Goal: Navigation & Orientation: Understand site structure

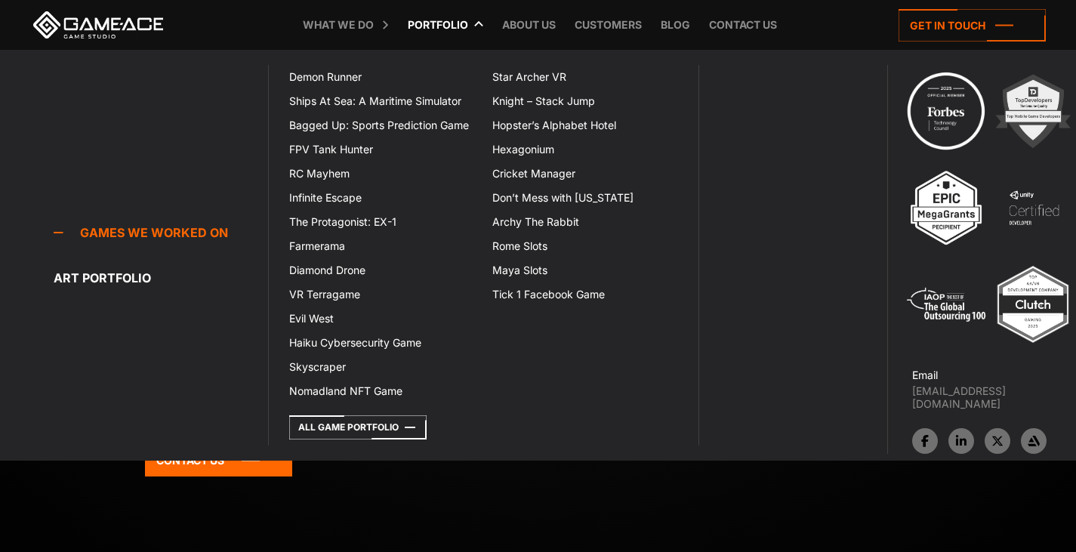
click at [439, 24] on link "Portfolio" at bounding box center [437, 25] width 75 height 50
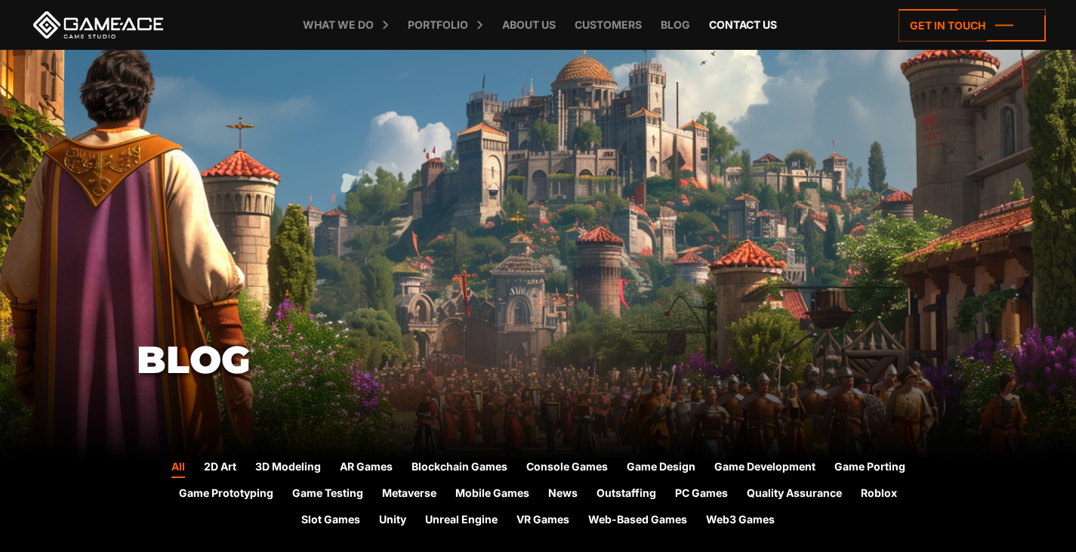
click at [735, 21] on link "Contact us" at bounding box center [742, 25] width 83 height 50
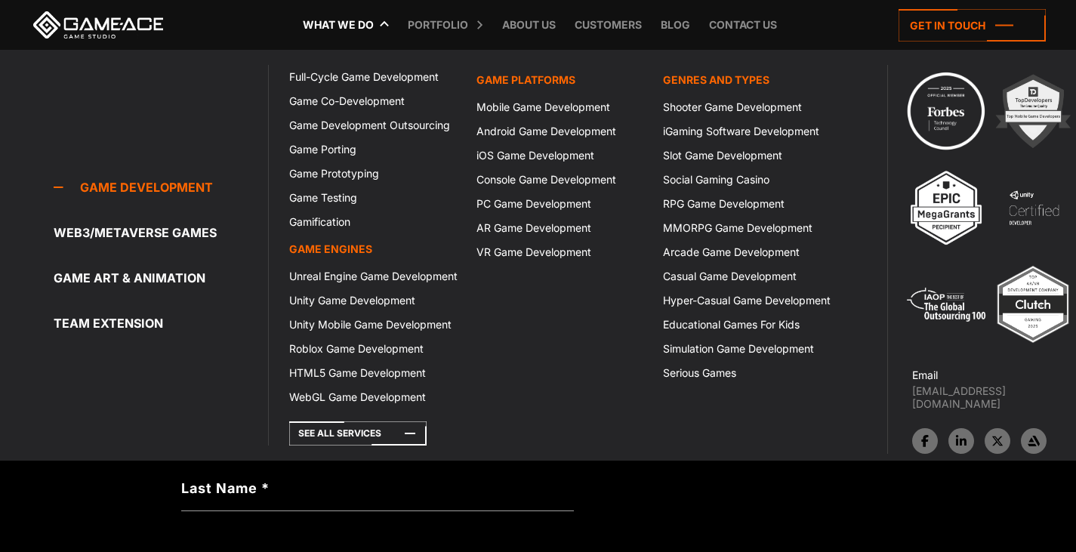
click at [348, 25] on link "What we do" at bounding box center [338, 25] width 86 height 50
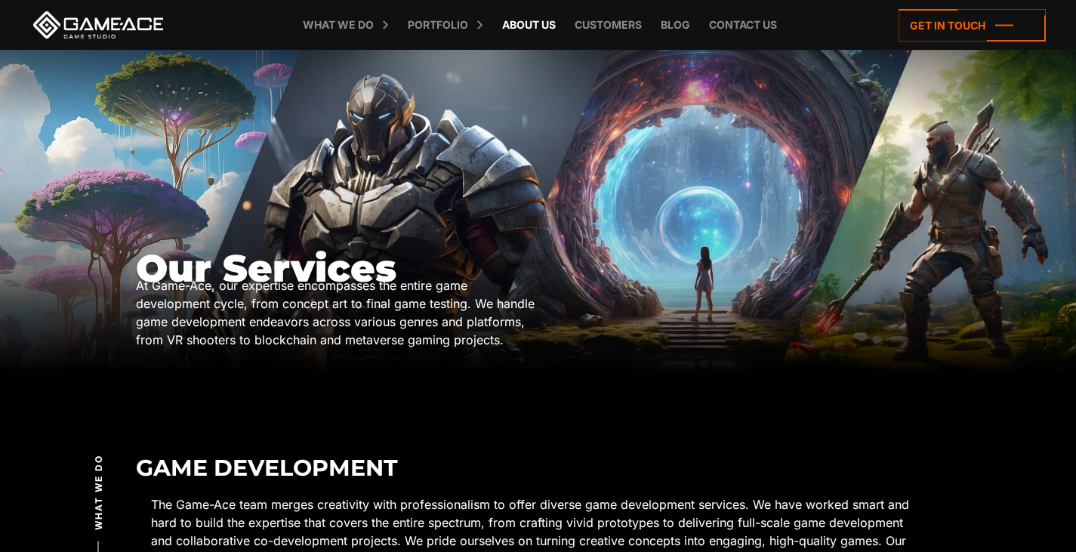
click at [525, 24] on link "About Us" at bounding box center [528, 25] width 69 height 50
